Goal: Transaction & Acquisition: Purchase product/service

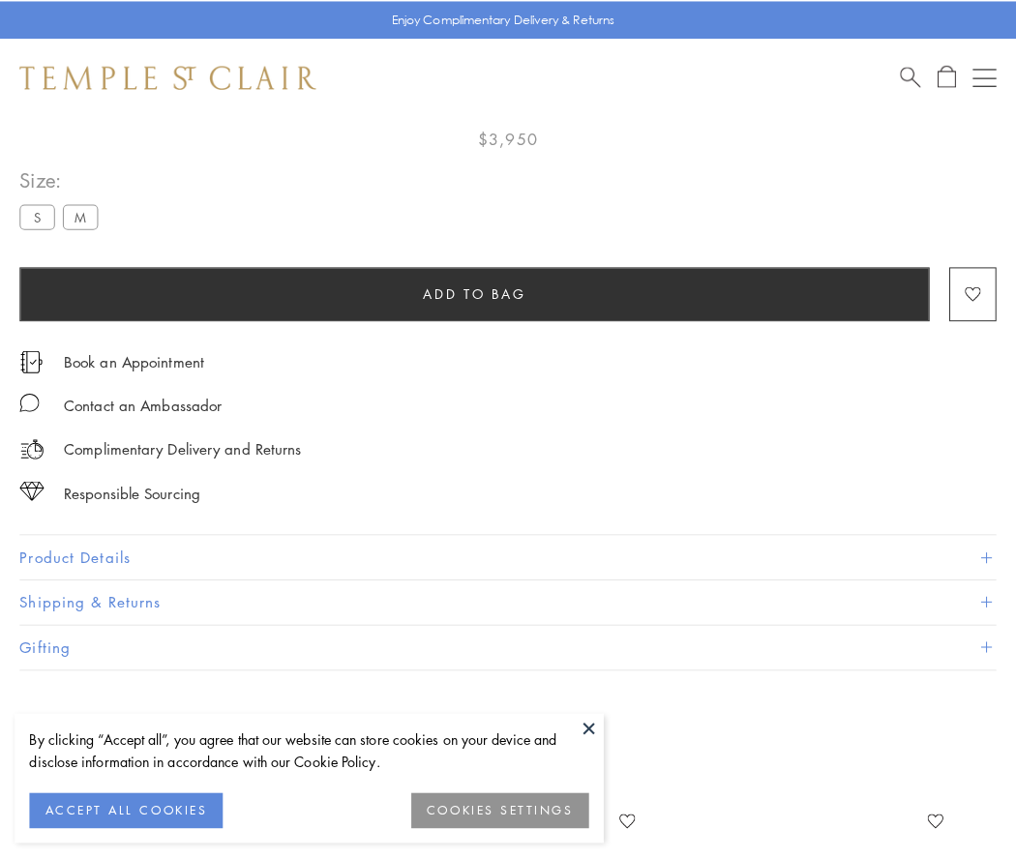
scroll to position [114, 0]
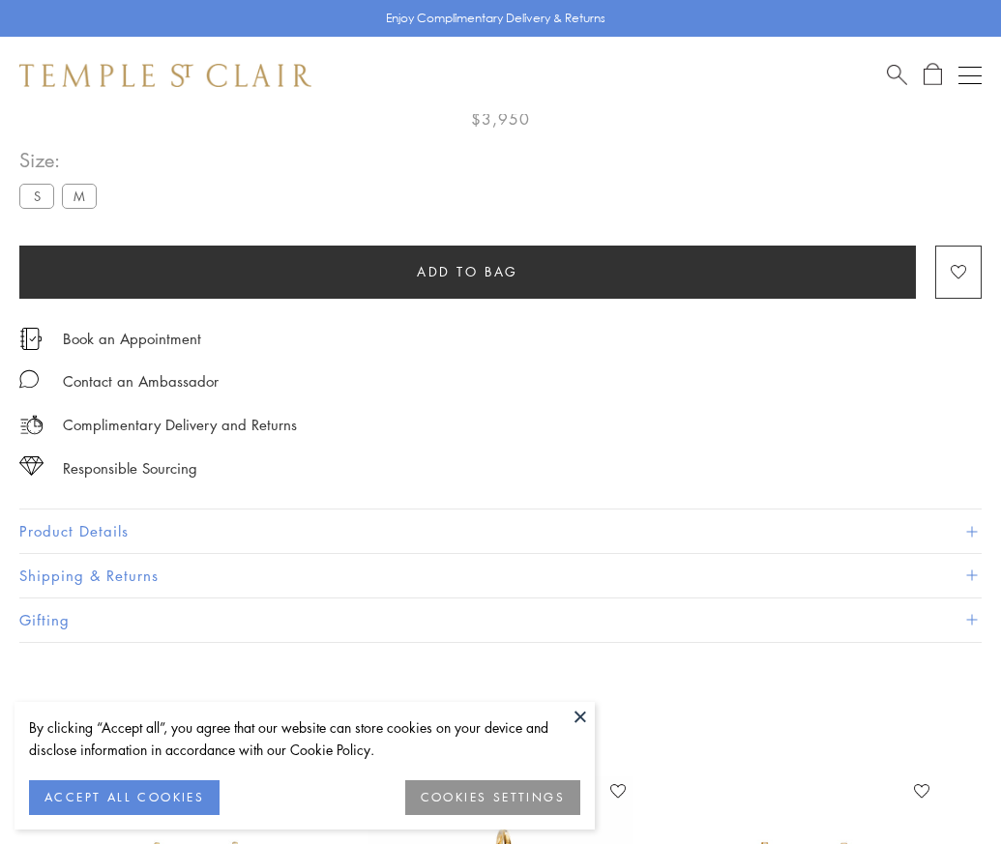
click at [467, 271] on span "Add to bag" at bounding box center [468, 271] width 102 height 21
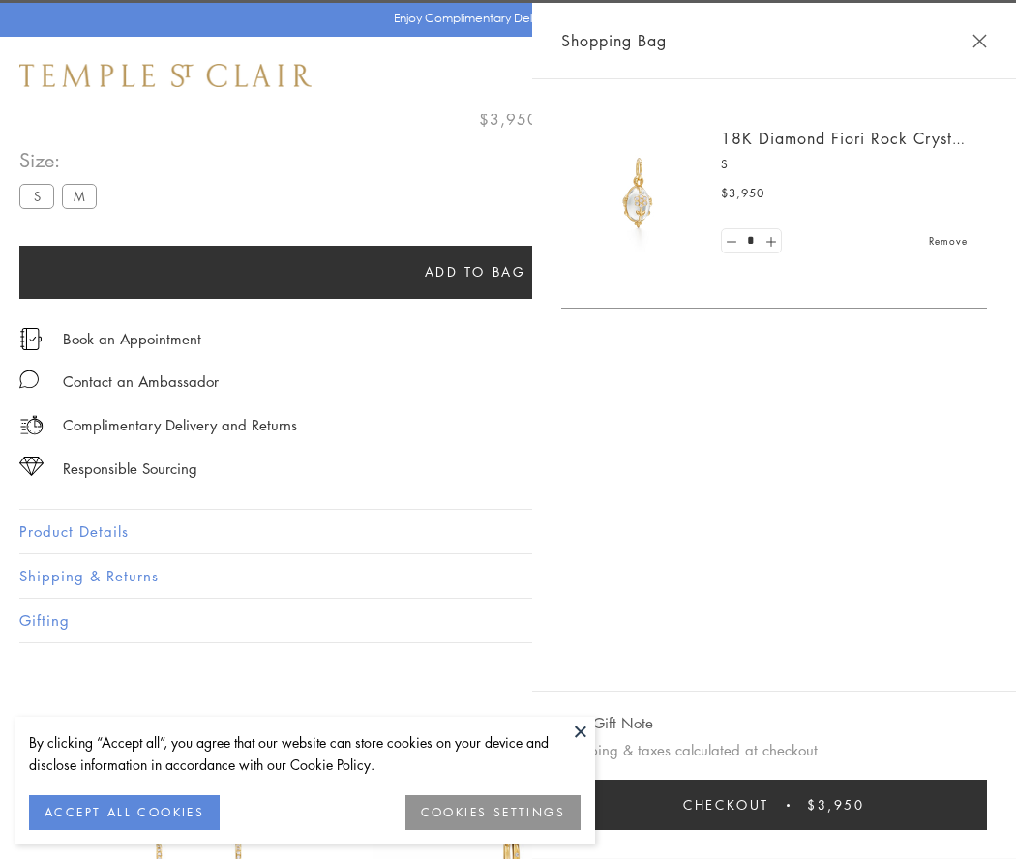
click at [822, 805] on button "Checkout $3,950" at bounding box center [774, 805] width 426 height 50
